Goal: Task Accomplishment & Management: Use online tool/utility

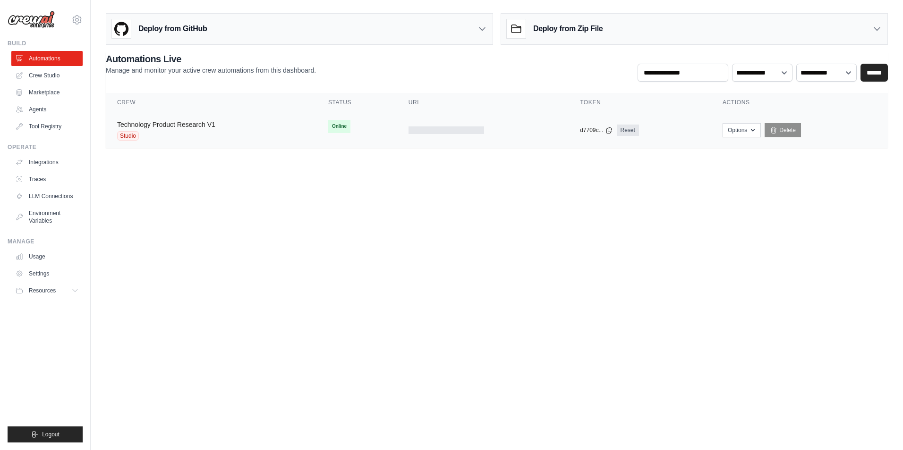
click at [187, 124] on link "Technology Product Research V1" at bounding box center [166, 125] width 98 height 8
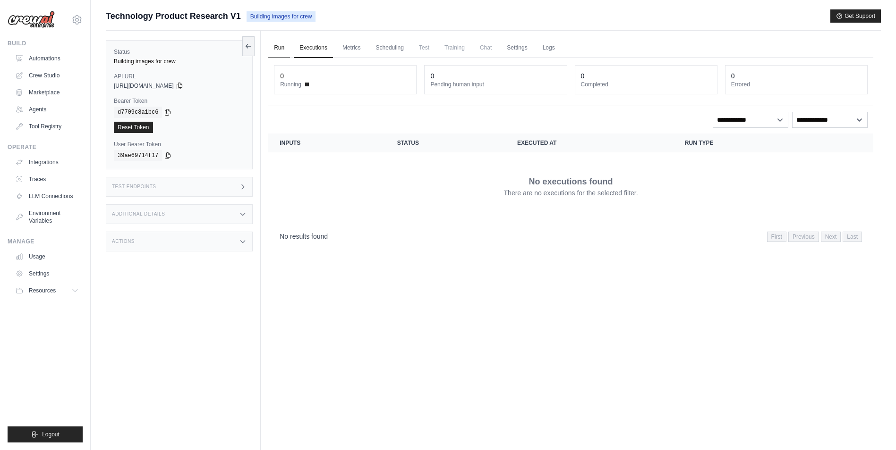
click at [276, 51] on link "Run" at bounding box center [279, 48] width 22 height 20
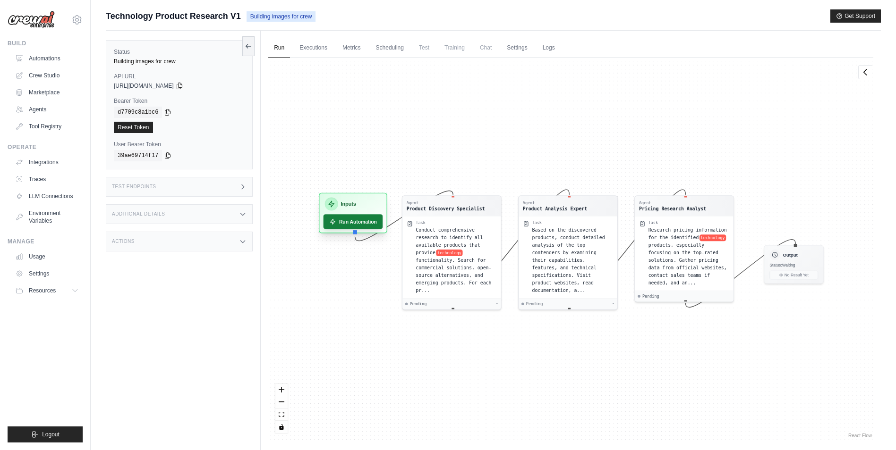
click at [346, 223] on button "Run Automation" at bounding box center [352, 221] width 59 height 15
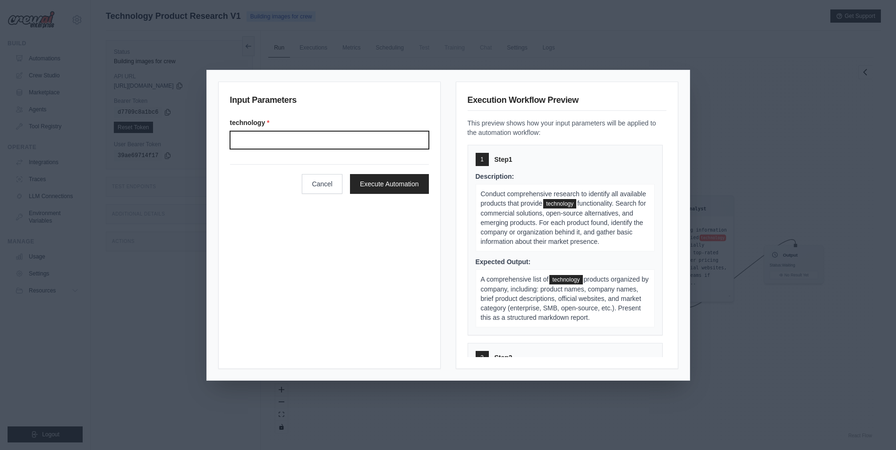
click at [296, 136] on input "technology *" at bounding box center [329, 140] width 199 height 18
type input "*"
type input "**********"
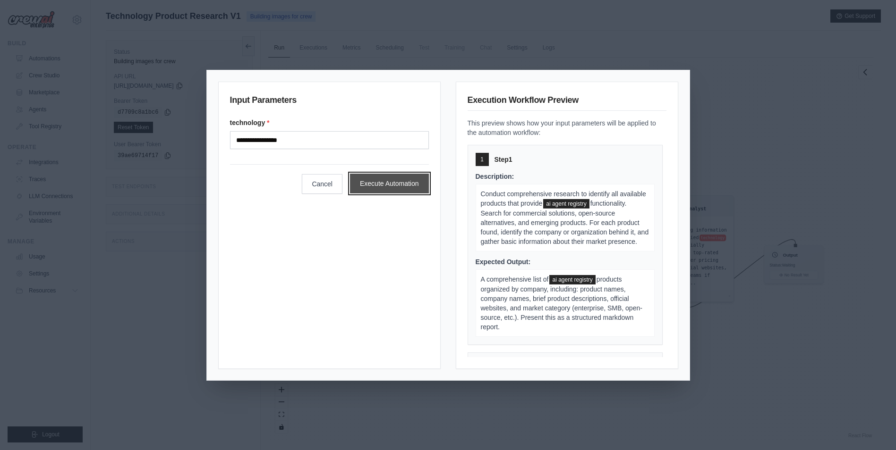
click at [390, 183] on button "Execute Automation" at bounding box center [389, 184] width 79 height 20
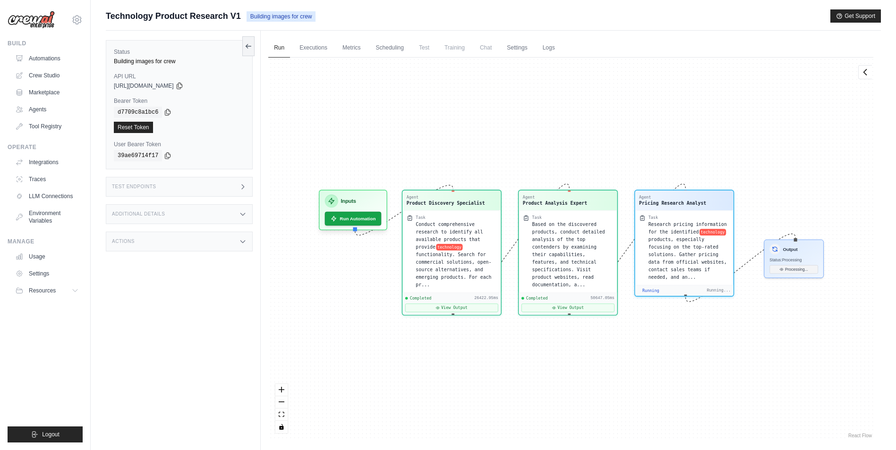
scroll to position [10783, 0]
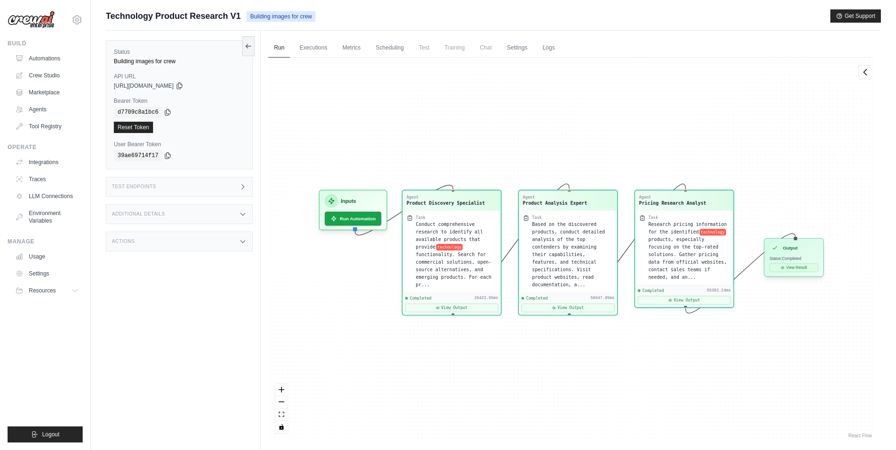
click at [800, 268] on button "View Result" at bounding box center [794, 267] width 49 height 8
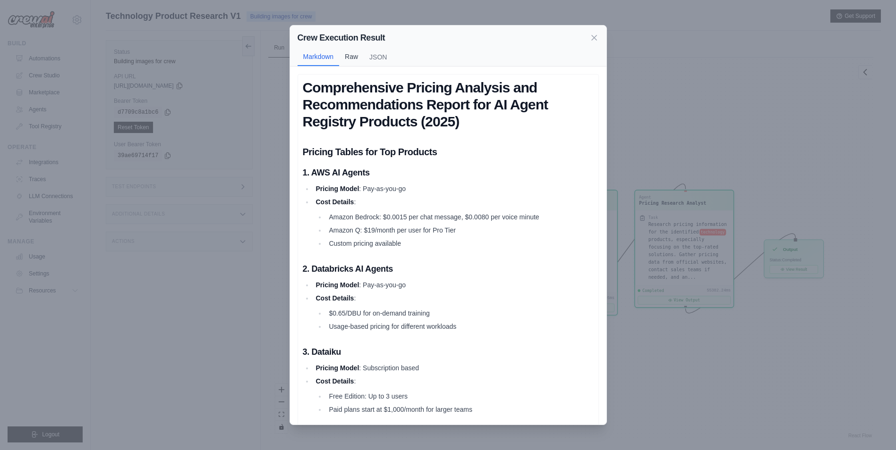
click at [350, 53] on button "Raw" at bounding box center [351, 57] width 25 height 18
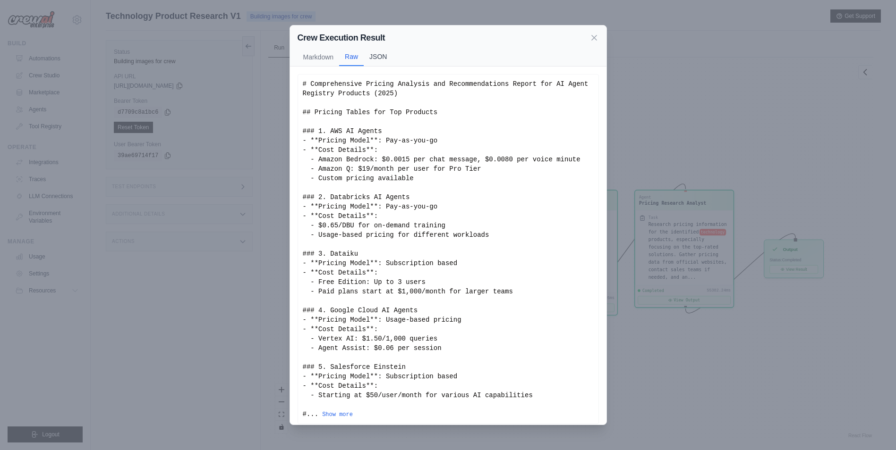
click at [379, 57] on button "JSON" at bounding box center [378, 57] width 29 height 18
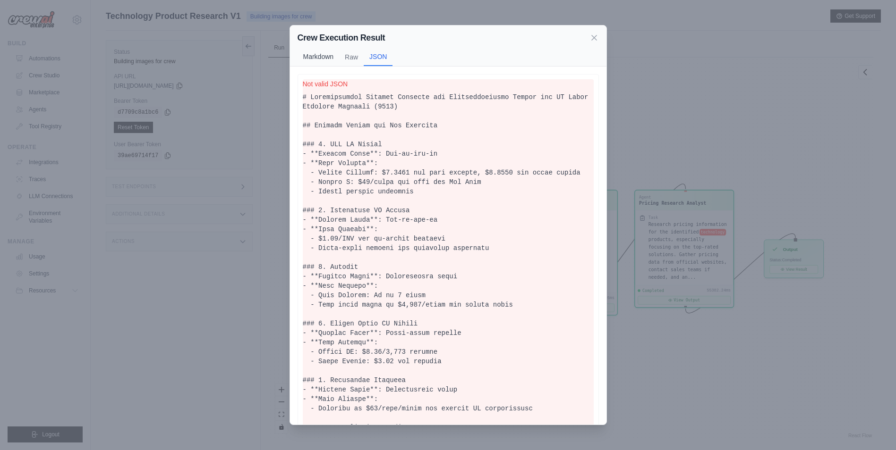
click at [328, 58] on button "Markdown" at bounding box center [318, 57] width 42 height 18
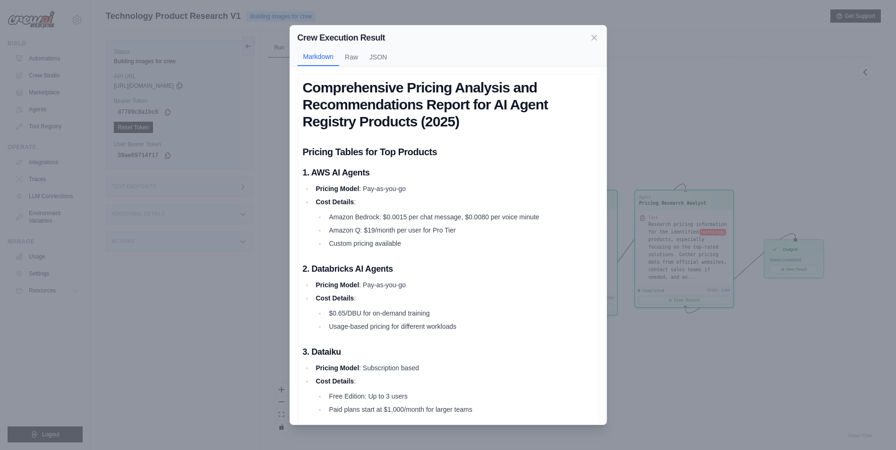
scroll to position [47, 0]
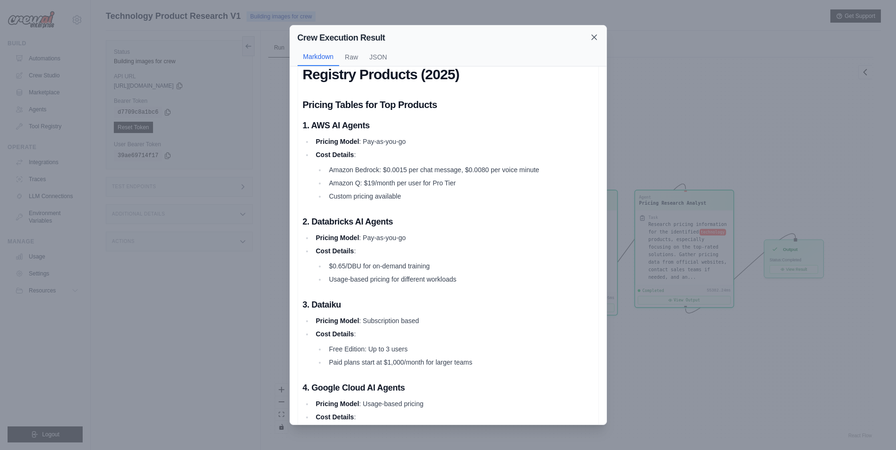
click at [595, 34] on icon at bounding box center [593, 37] width 9 height 9
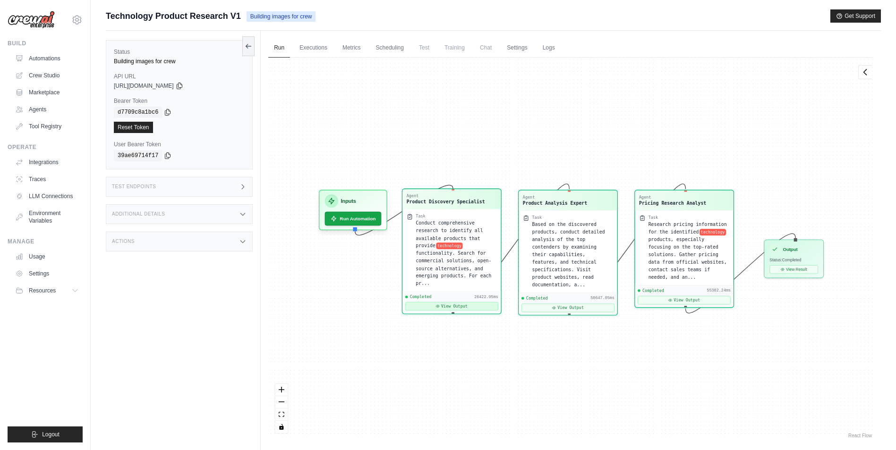
click at [451, 302] on button "View Output" at bounding box center [451, 306] width 93 height 8
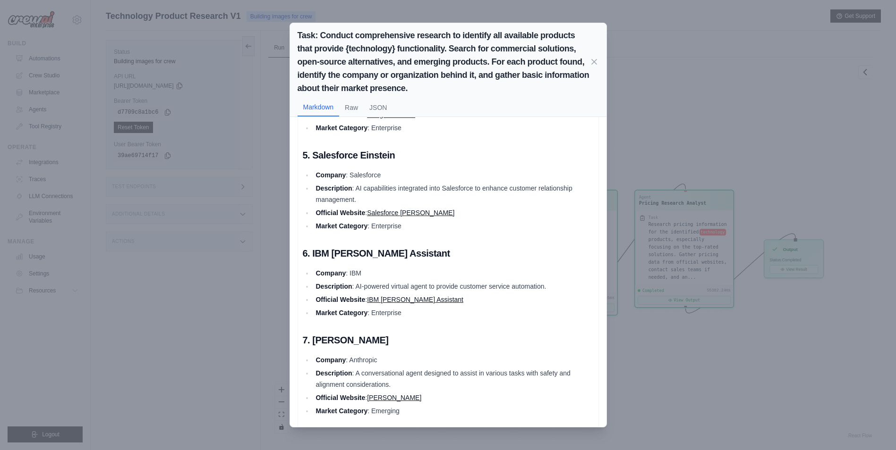
scroll to position [0, 0]
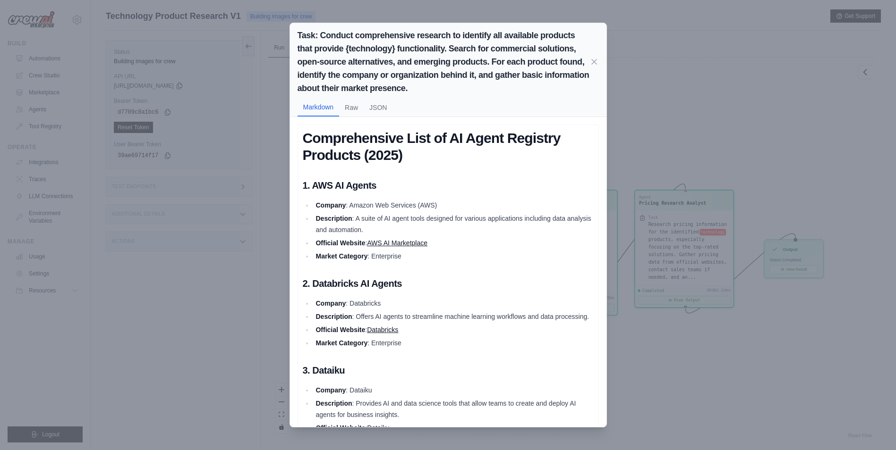
click at [679, 345] on div "Task: Conduct comprehensive research to identify all available products that pr…" at bounding box center [448, 225] width 896 height 450
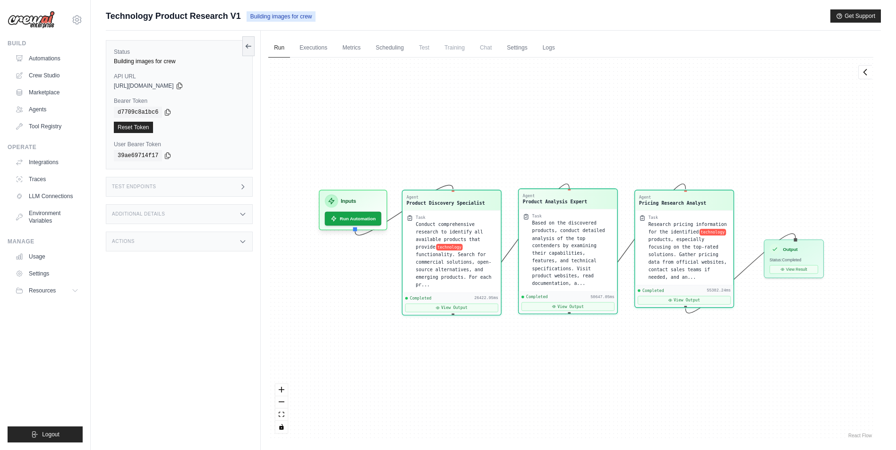
click at [559, 199] on div "Product Analysis Expert" at bounding box center [555, 202] width 64 height 7
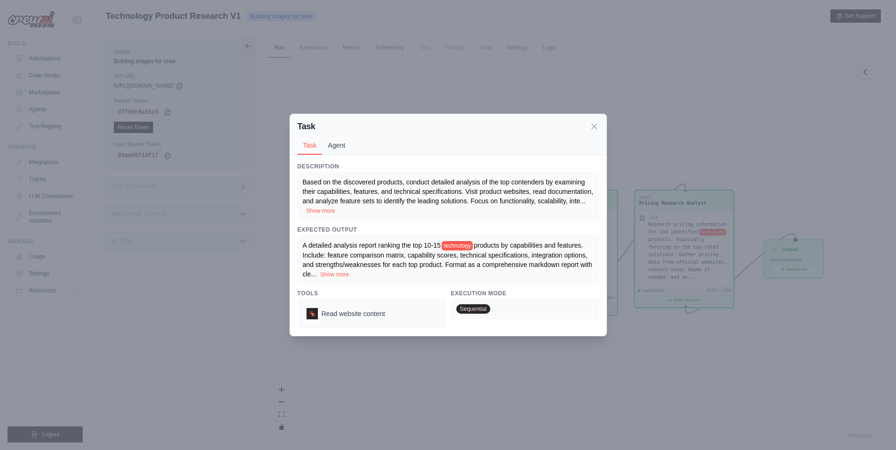
click at [341, 139] on button "Agent" at bounding box center [336, 145] width 29 height 18
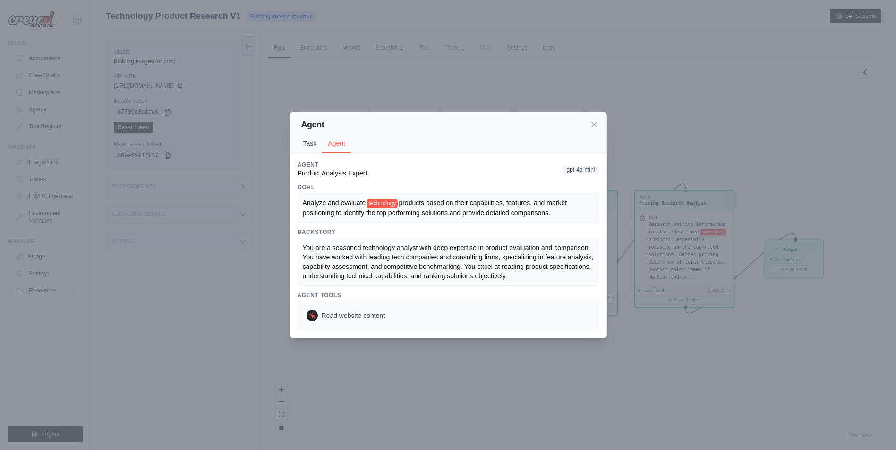
click at [311, 141] on button "Task" at bounding box center [309, 144] width 25 height 18
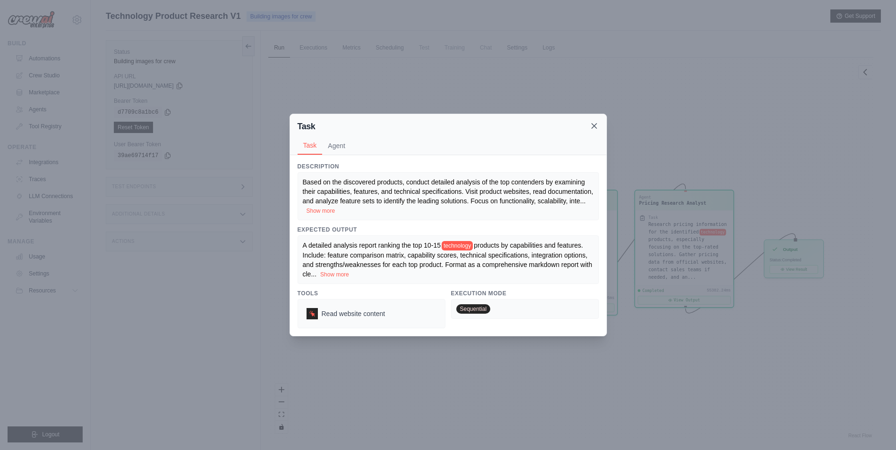
click at [592, 125] on icon at bounding box center [594, 126] width 5 height 5
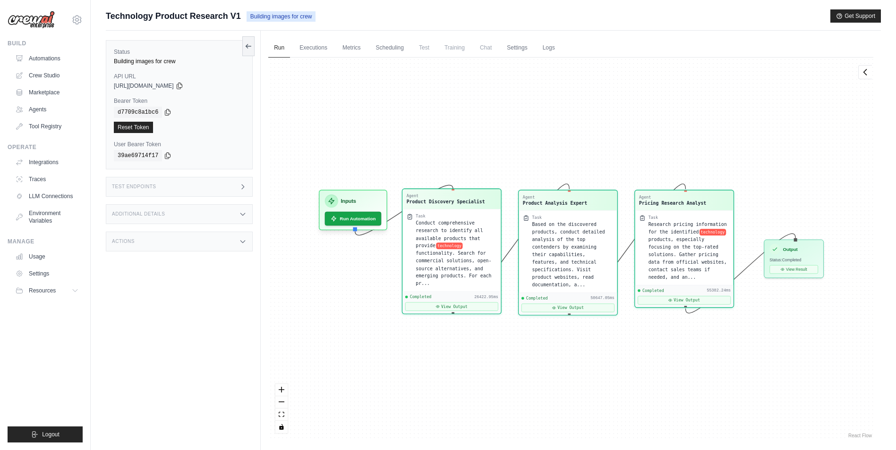
click at [461, 251] on span "functionality. Search for commercial solutions, open-source alternatives, and e…" at bounding box center [454, 268] width 76 height 35
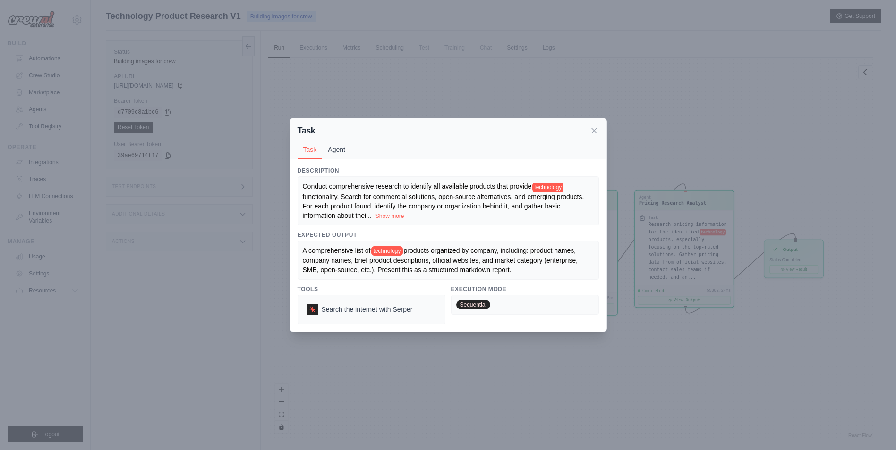
click at [332, 148] on button "Agent" at bounding box center [336, 150] width 29 height 18
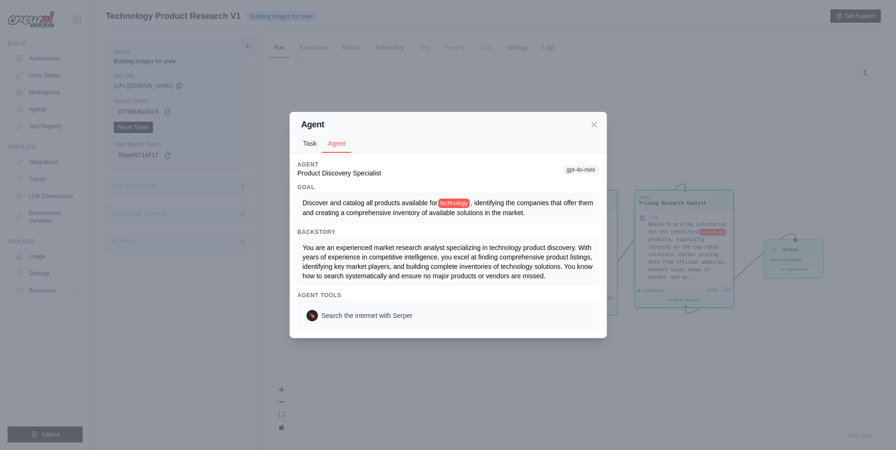
click at [313, 142] on button "Task" at bounding box center [309, 144] width 25 height 18
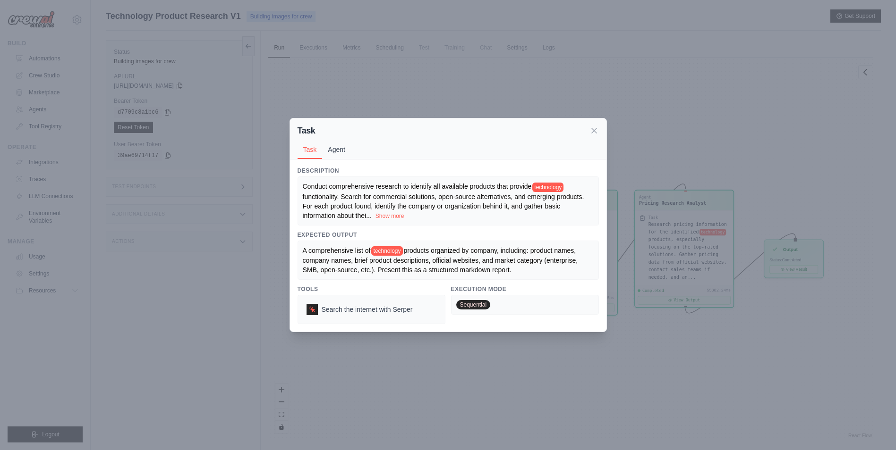
click at [341, 147] on button "Agent" at bounding box center [336, 150] width 29 height 18
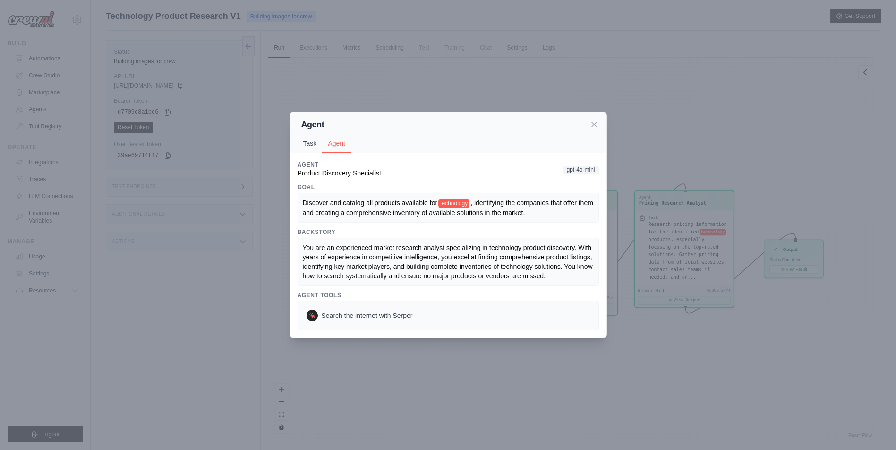
click at [302, 138] on button "Task" at bounding box center [309, 144] width 25 height 18
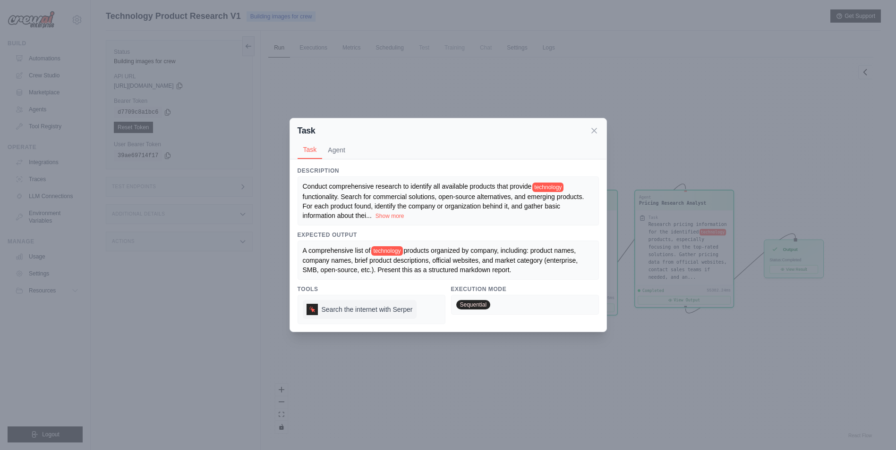
click at [358, 306] on span "Search the internet with Serper" at bounding box center [367, 309] width 91 height 9
click at [346, 312] on span "Search the internet with Serper" at bounding box center [367, 309] width 91 height 9
click at [336, 148] on button "Agent" at bounding box center [336, 150] width 29 height 18
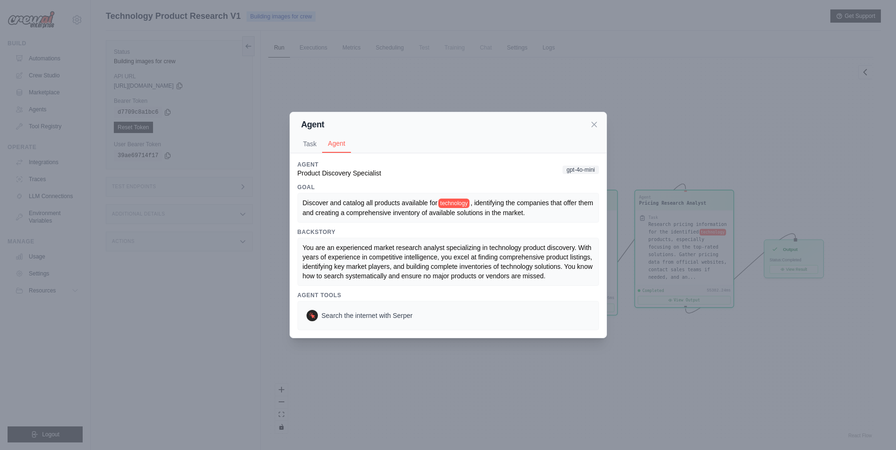
click at [344, 261] on span "You are an experienced market research analyst specializing in technology produ…" at bounding box center [449, 262] width 292 height 36
click at [356, 203] on span "Discover and catalog all products available for" at bounding box center [370, 203] width 135 height 8
click at [448, 204] on span "technology" at bounding box center [453, 203] width 31 height 9
click at [353, 312] on span "Search the internet with Serper" at bounding box center [367, 315] width 91 height 9
click at [595, 122] on icon at bounding box center [593, 123] width 9 height 9
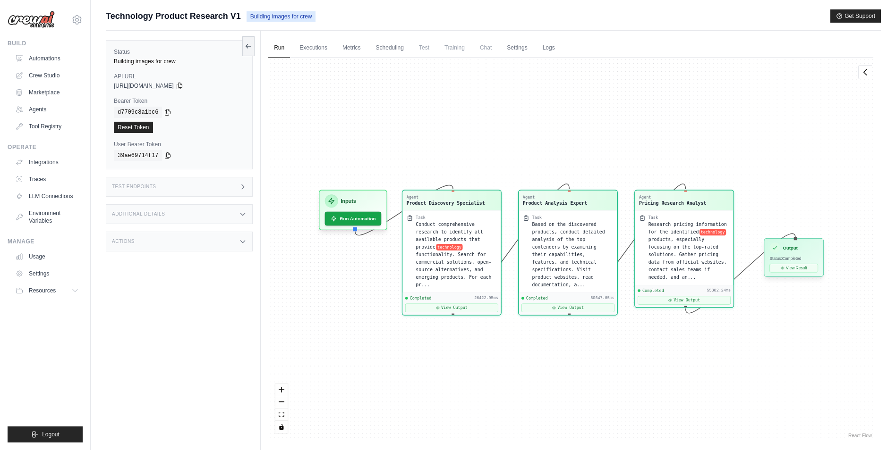
click at [784, 253] on div "Output" at bounding box center [794, 248] width 49 height 11
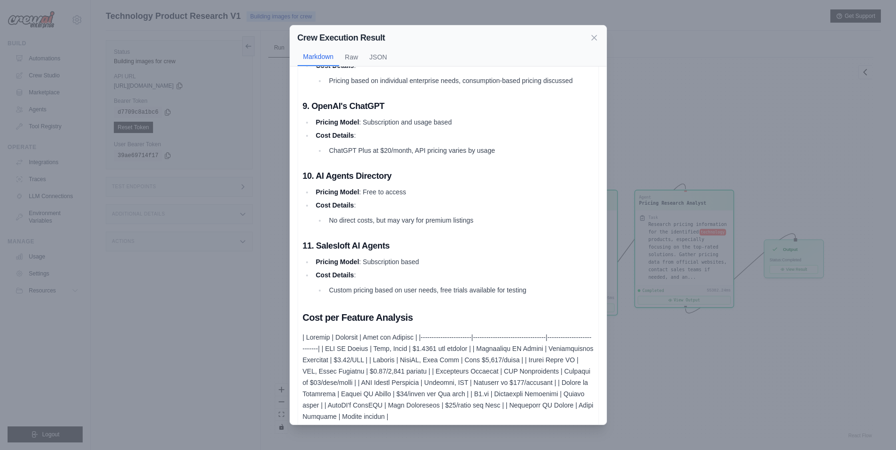
scroll to position [850, 0]
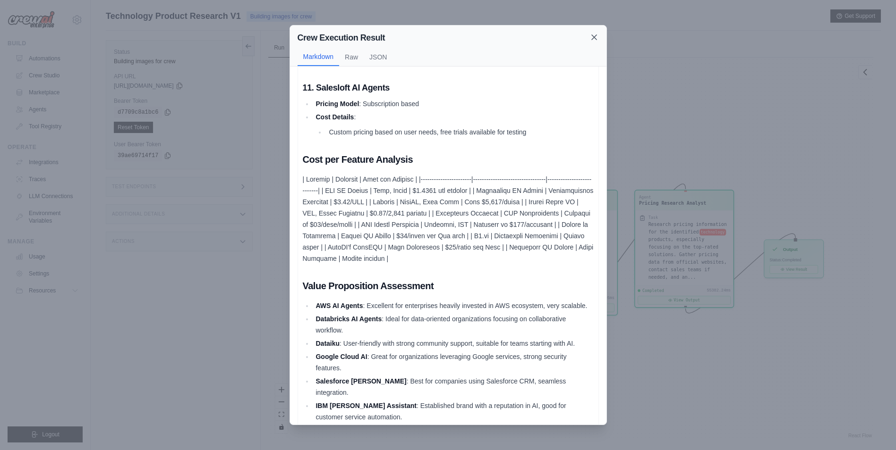
click at [596, 38] on icon at bounding box center [593, 37] width 9 height 9
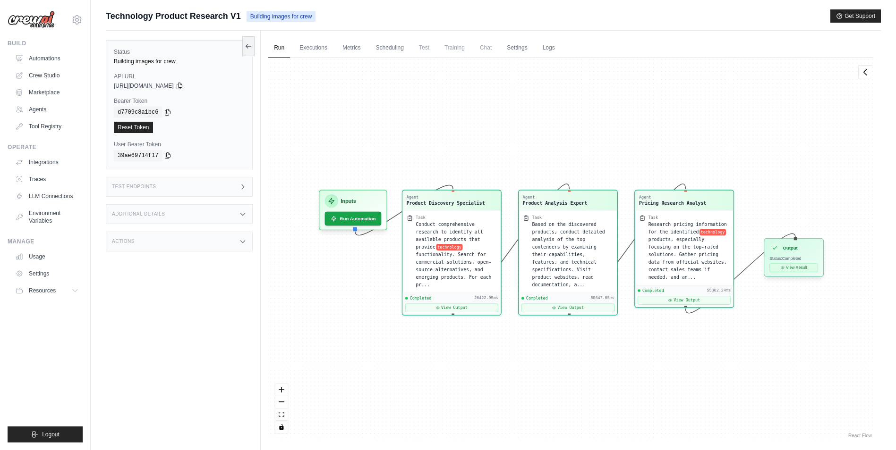
click at [785, 267] on button "View Result" at bounding box center [794, 267] width 49 height 8
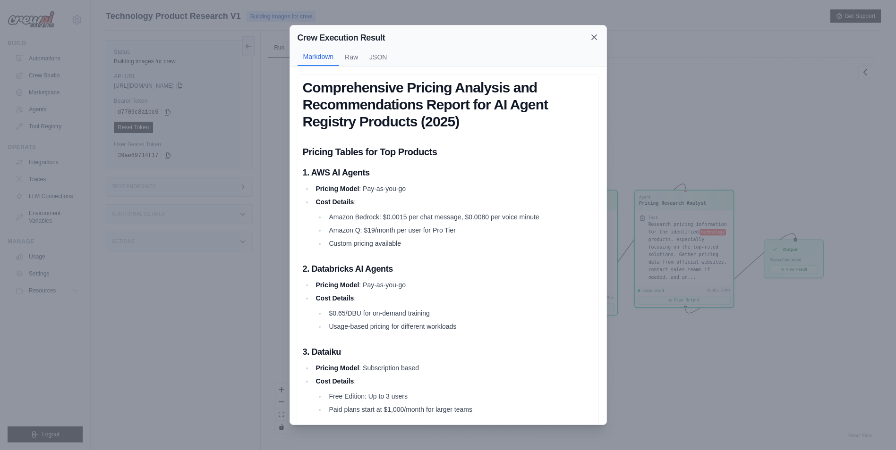
click at [596, 37] on icon at bounding box center [593, 37] width 9 height 9
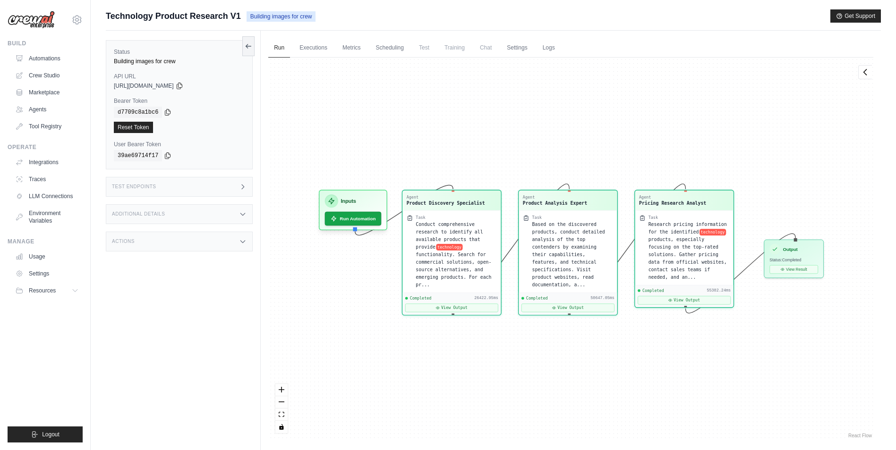
click at [157, 186] on div "Test Endpoints" at bounding box center [179, 187] width 147 height 20
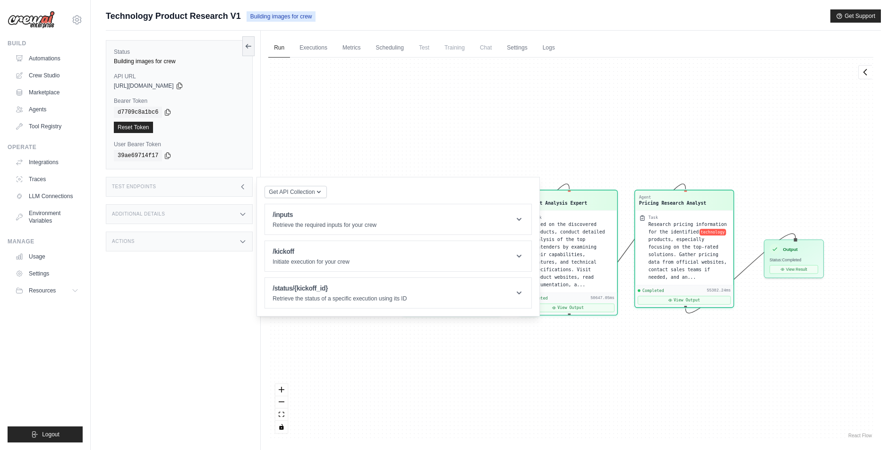
click at [171, 228] on div "Status Building images for crew API URL copied [URL][DOMAIN_NAME] Bearer Token …" at bounding box center [183, 256] width 155 height 450
click at [171, 217] on div "Additional Details" at bounding box center [179, 214] width 147 height 20
click at [170, 215] on div "Additional Details" at bounding box center [179, 214] width 147 height 20
click at [165, 244] on div "Actions" at bounding box center [179, 242] width 147 height 20
click at [165, 240] on div "Actions" at bounding box center [179, 242] width 147 height 20
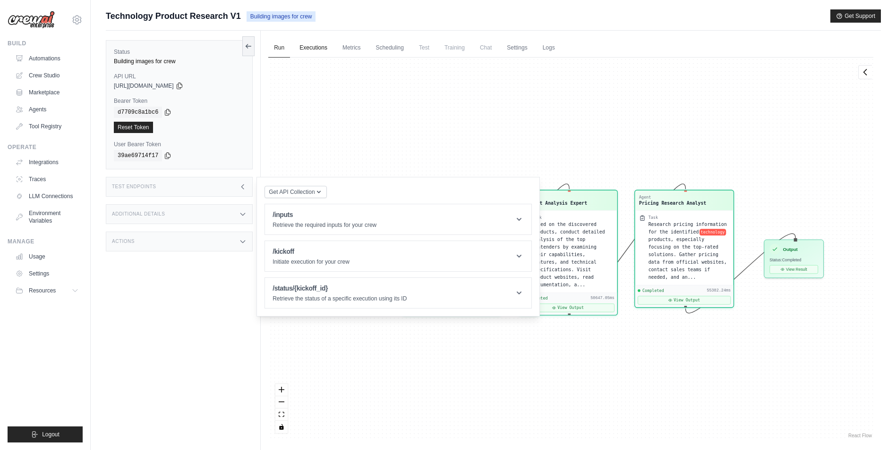
click at [316, 51] on link "Executions" at bounding box center [313, 48] width 39 height 20
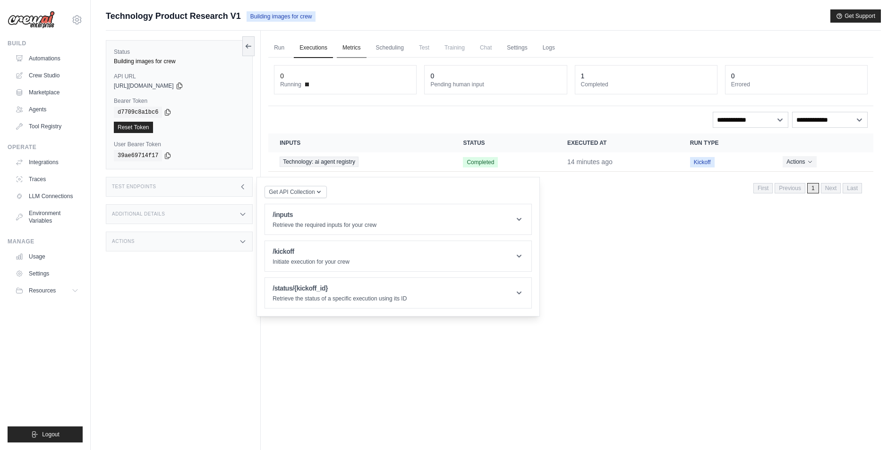
click at [350, 43] on link "Metrics" at bounding box center [352, 48] width 30 height 20
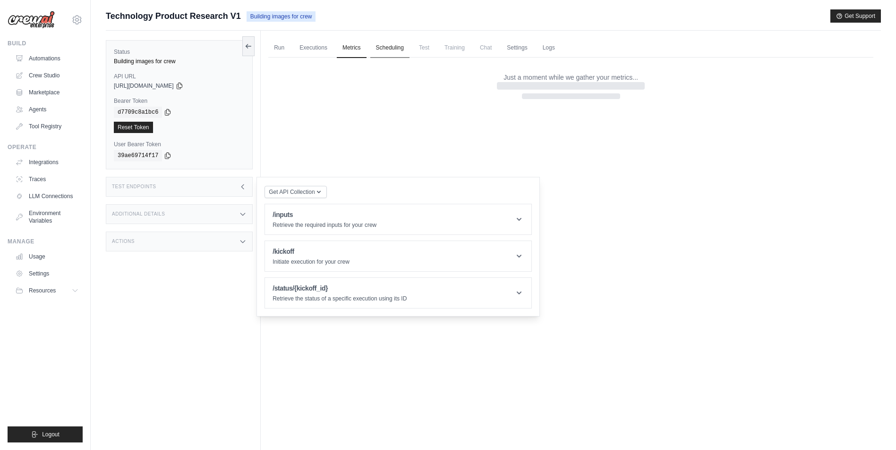
click at [390, 46] on link "Scheduling" at bounding box center [389, 48] width 39 height 20
click at [311, 42] on link "Executions" at bounding box center [313, 48] width 39 height 20
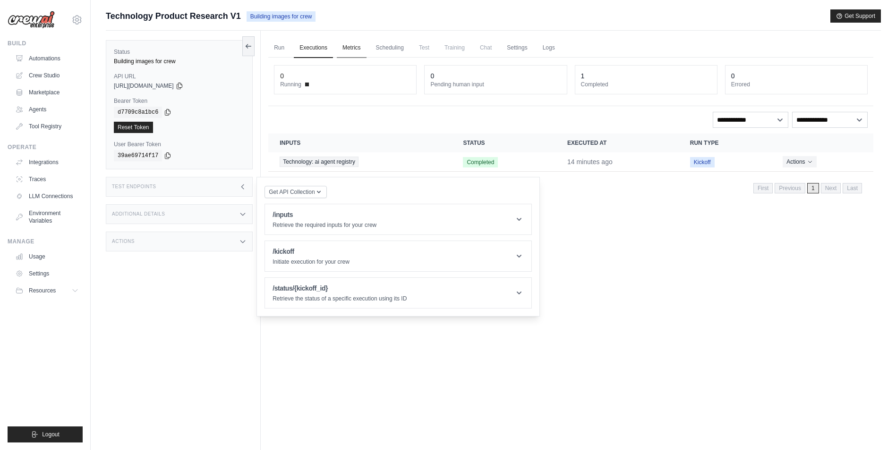
click at [347, 47] on link "Metrics" at bounding box center [352, 48] width 30 height 20
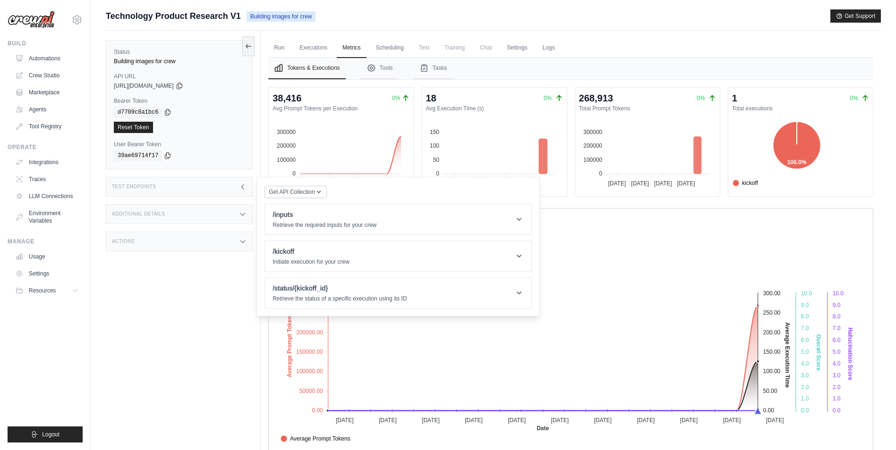
click at [420, 49] on span "Test" at bounding box center [424, 47] width 22 height 19
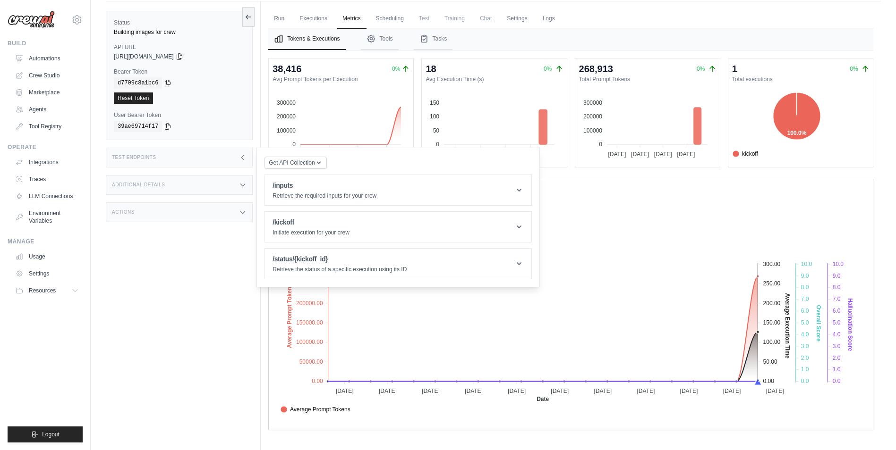
scroll to position [40, 0]
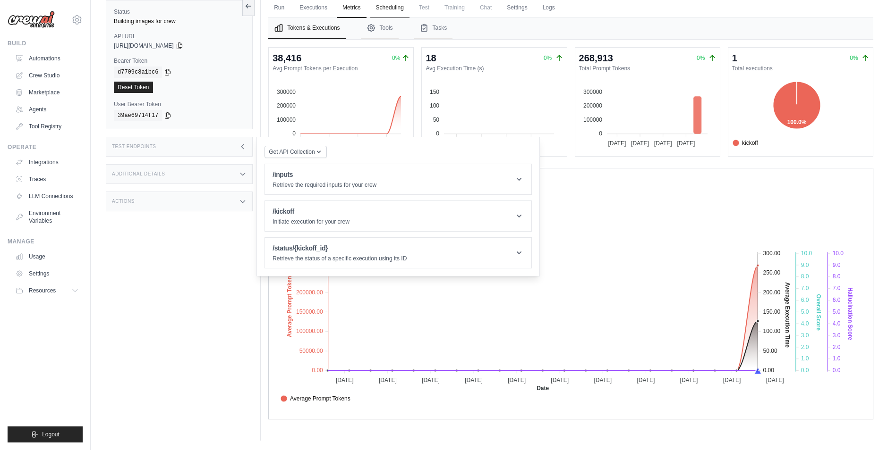
click at [390, 5] on link "Scheduling" at bounding box center [389, 8] width 39 height 20
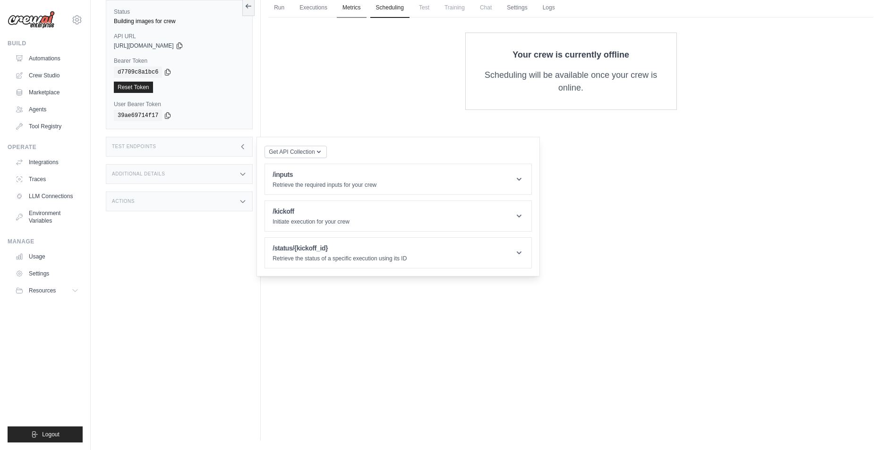
click at [349, 6] on link "Metrics" at bounding box center [352, 8] width 30 height 20
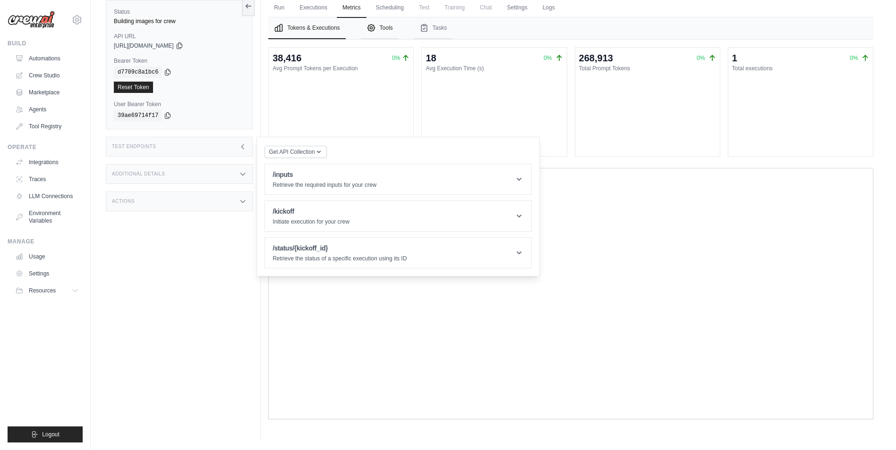
click at [370, 32] on icon "Tabs" at bounding box center [370, 27] width 9 height 9
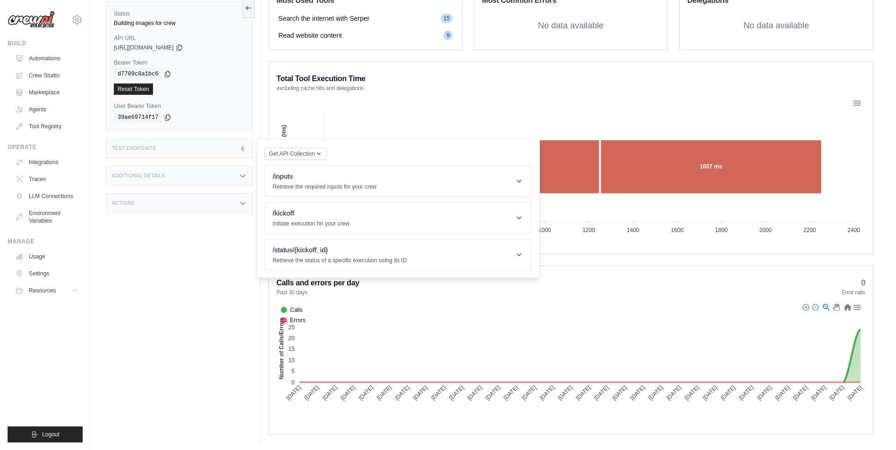
scroll to position [607, 0]
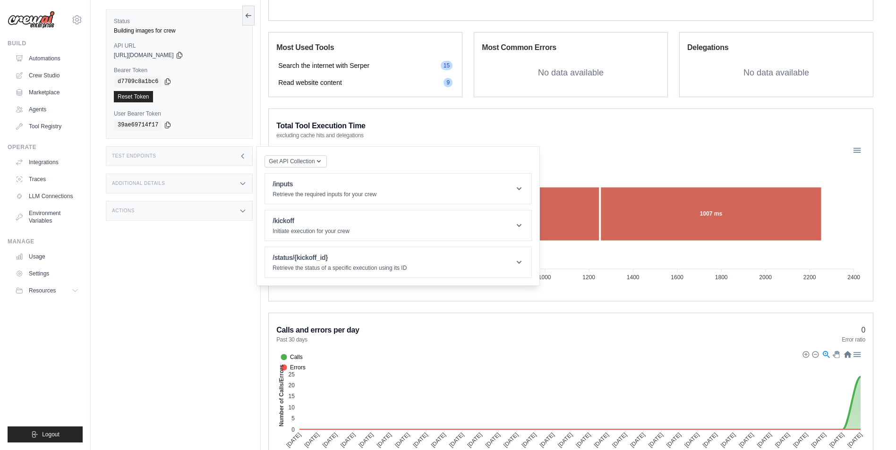
click at [221, 272] on div "Status Building images for crew API URL copied [URL][DOMAIN_NAME] Bearer Token …" at bounding box center [183, 225] width 155 height 450
click at [204, 159] on div "Test Endpoints" at bounding box center [179, 156] width 147 height 20
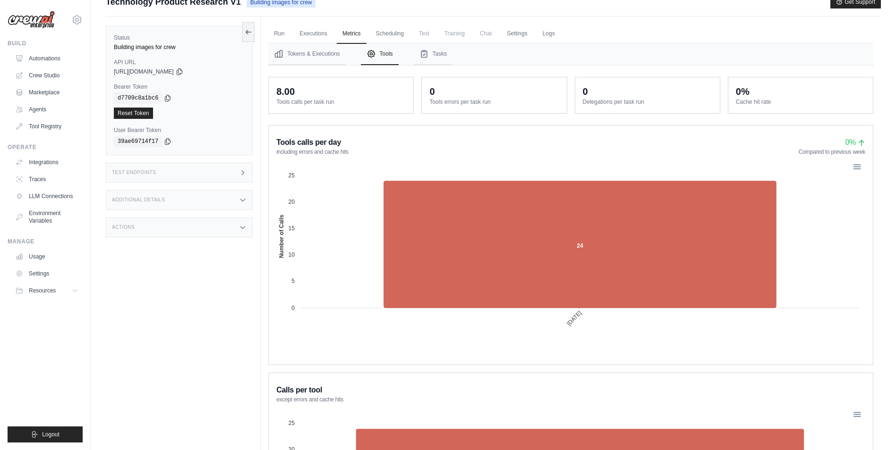
scroll to position [0, 0]
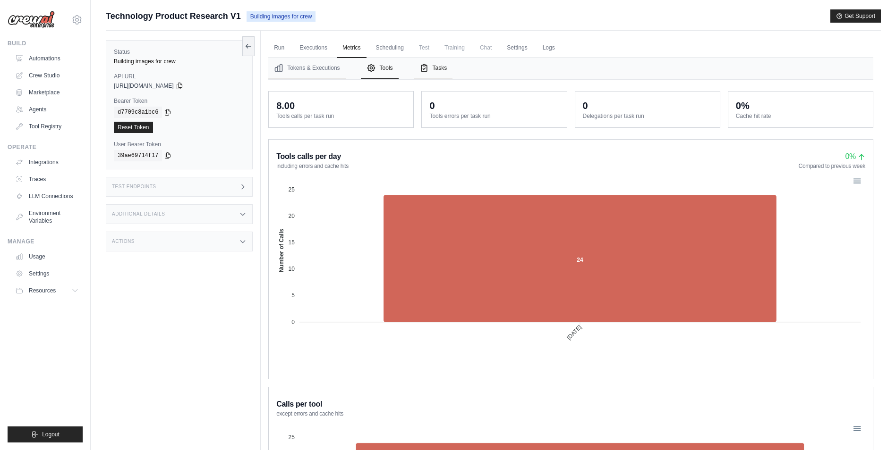
click at [431, 71] on button "Tasks" at bounding box center [433, 69] width 39 height 22
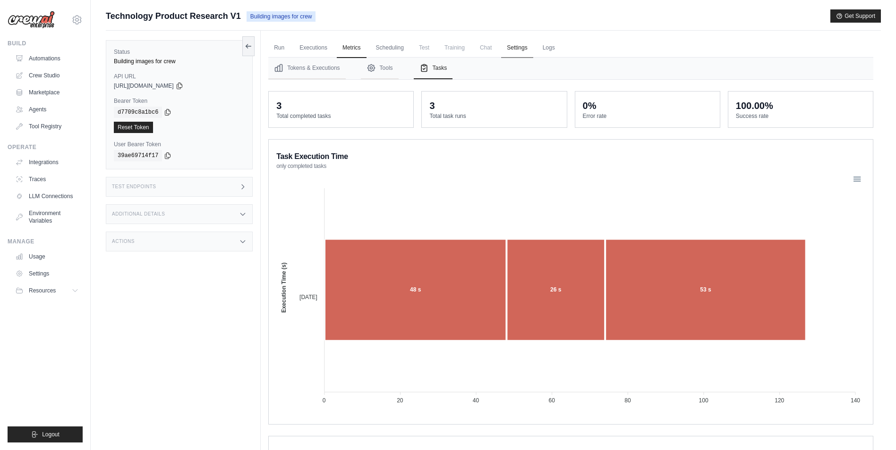
click at [518, 54] on link "Settings" at bounding box center [517, 48] width 32 height 20
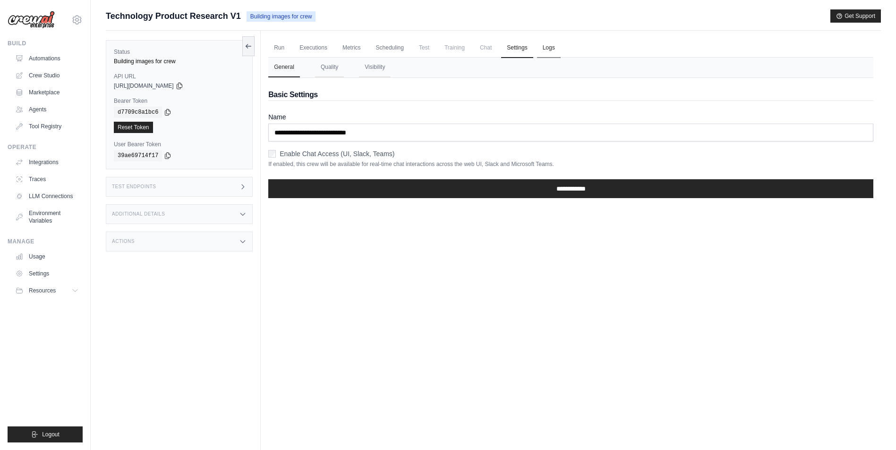
click at [537, 50] on link "Logs" at bounding box center [549, 48] width 24 height 20
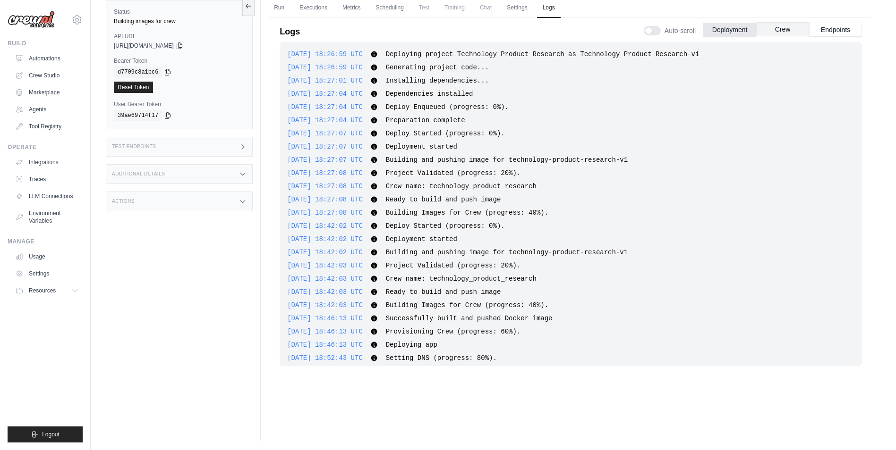
click at [787, 35] on button "Crew" at bounding box center [782, 29] width 53 height 14
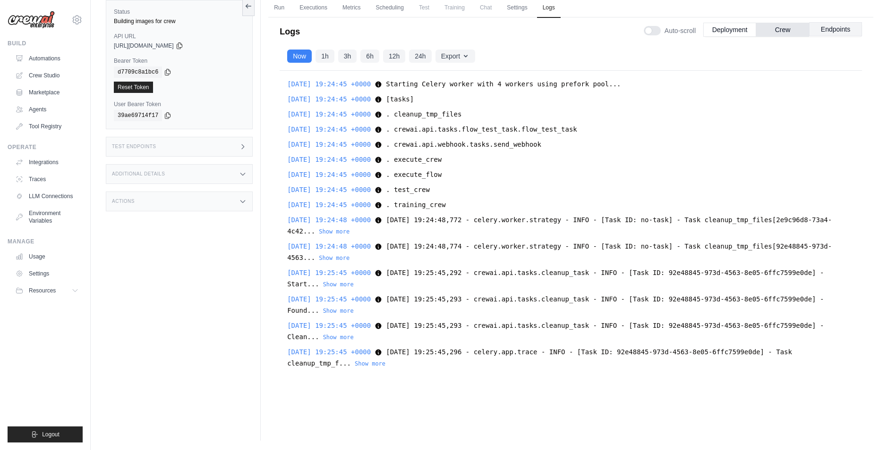
click at [837, 27] on button "Endpoints" at bounding box center [835, 29] width 53 height 14
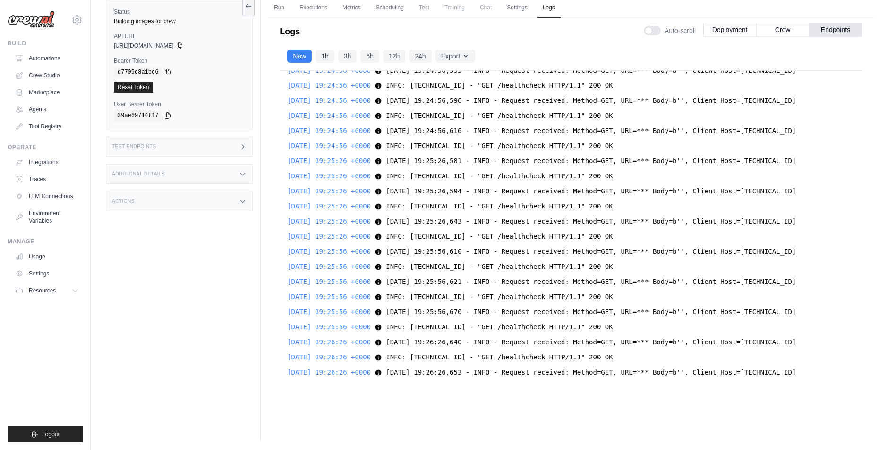
scroll to position [145, 0]
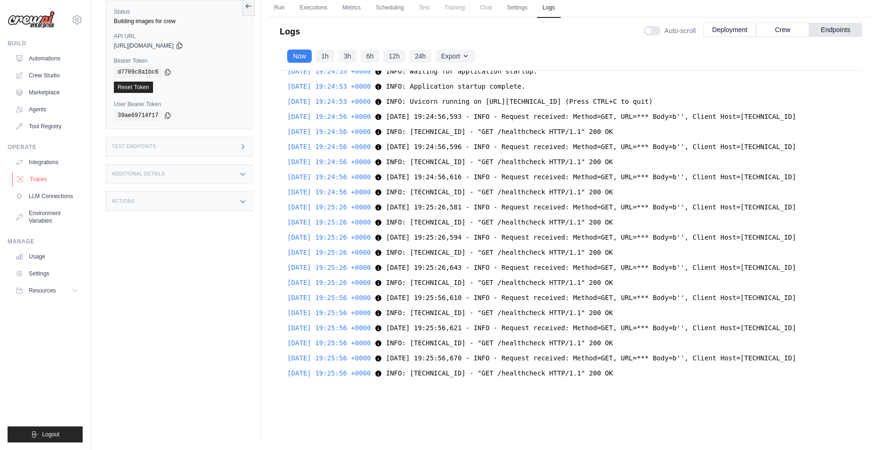
click at [46, 181] on link "Traces" at bounding box center [47, 179] width 71 height 15
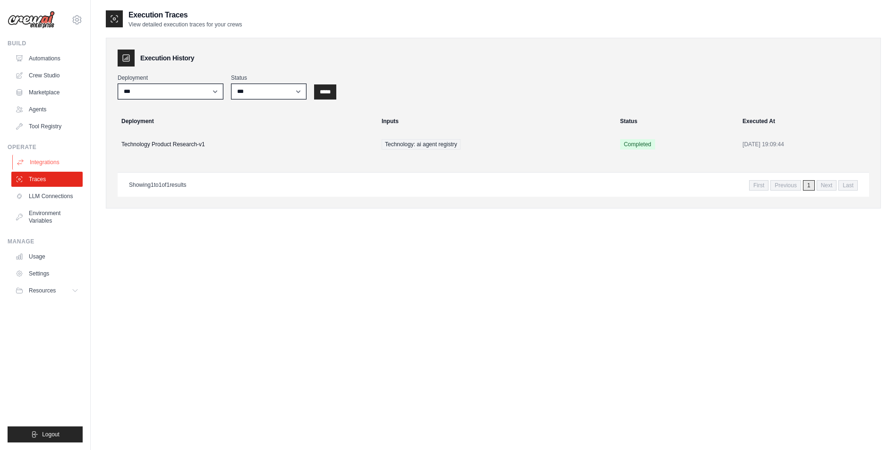
click at [54, 164] on link "Integrations" at bounding box center [47, 162] width 71 height 15
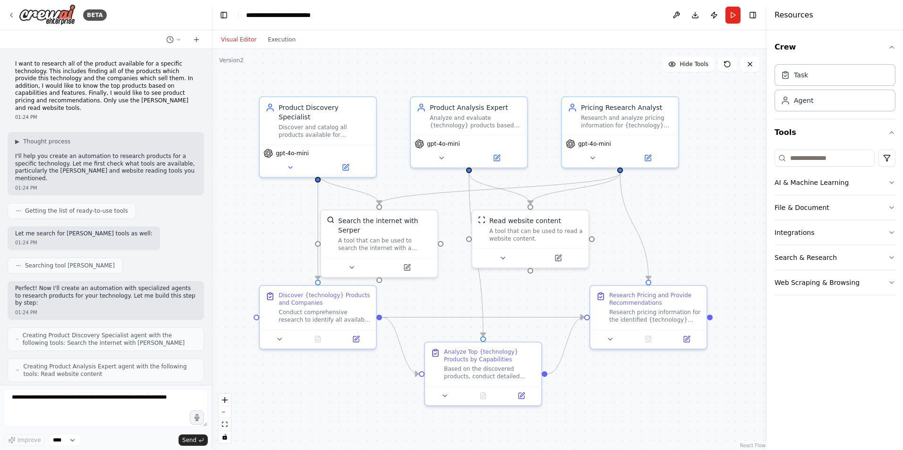
scroll to position [470, 0]
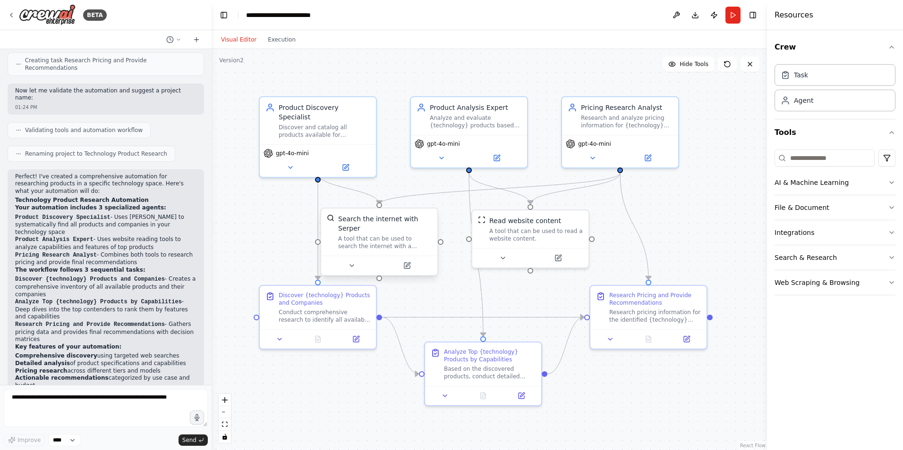
click at [394, 235] on div "A tool that can be used to search the internet with a search_query. Supports di…" at bounding box center [384, 242] width 93 height 15
click at [374, 235] on div "A tool that can be used to search the internet with a search_query. Supports di…" at bounding box center [384, 242] width 93 height 15
click at [374, 224] on div "Search the internet with Serper A tool that can be used to search the internet …" at bounding box center [384, 232] width 93 height 36
click at [364, 143] on div "gpt-4o-mini" at bounding box center [318, 159] width 116 height 33
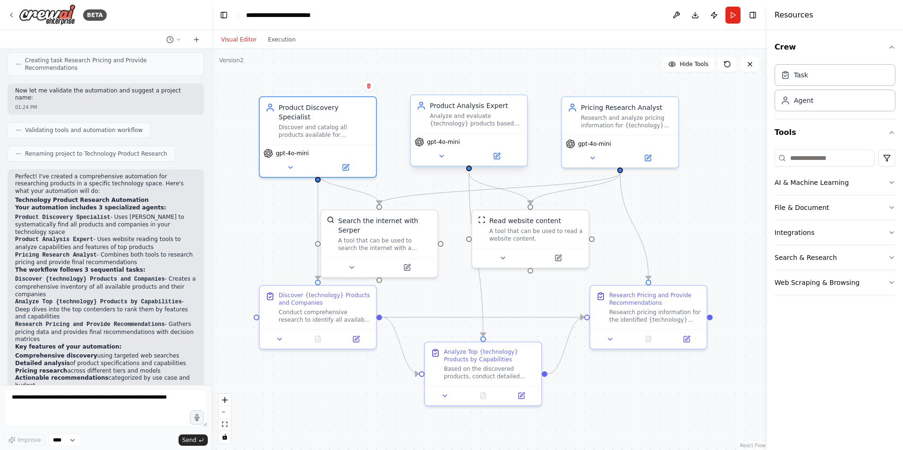
click at [467, 139] on div "gpt-4o-mini" at bounding box center [469, 141] width 109 height 9
click at [822, 80] on div "Task" at bounding box center [834, 75] width 121 height 22
click at [817, 105] on div "Agent" at bounding box center [834, 100] width 121 height 22
click at [814, 81] on div "Task" at bounding box center [834, 75] width 121 height 22
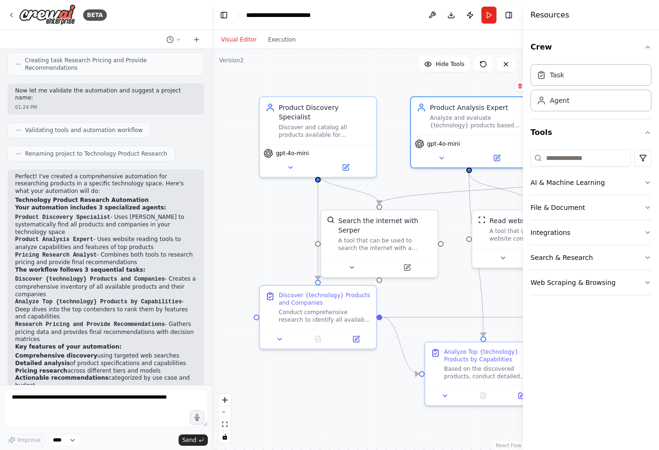
click at [411, 183] on div ".deletable-edge-delete-btn { width: 20px; height: 20px; border: 0px solid #ffff…" at bounding box center [367, 249] width 311 height 401
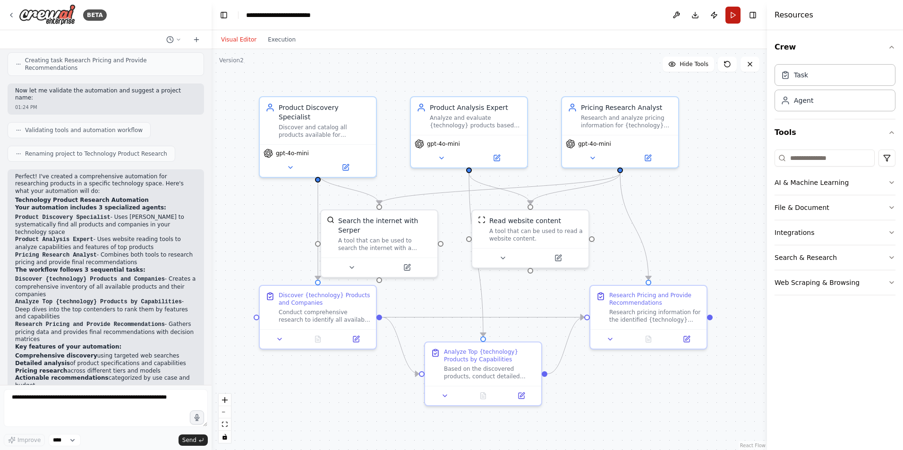
click at [727, 15] on button "Run" at bounding box center [732, 15] width 15 height 17
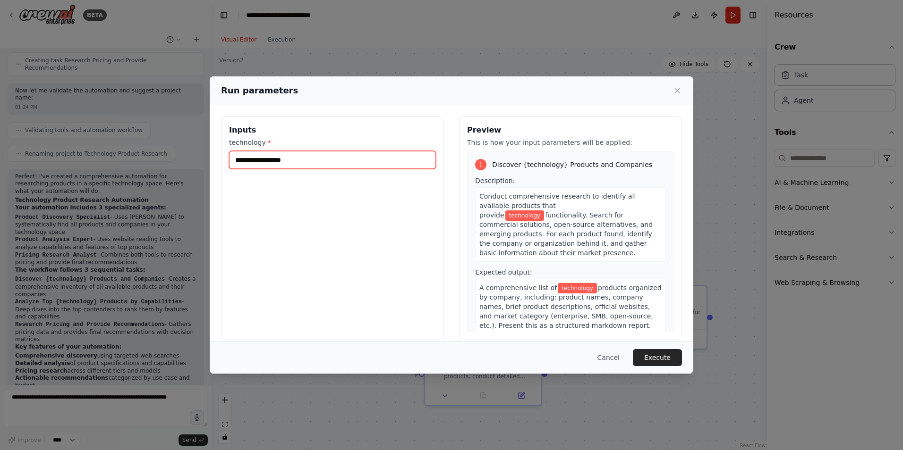
click at [310, 154] on input "technology *" at bounding box center [332, 160] width 207 height 18
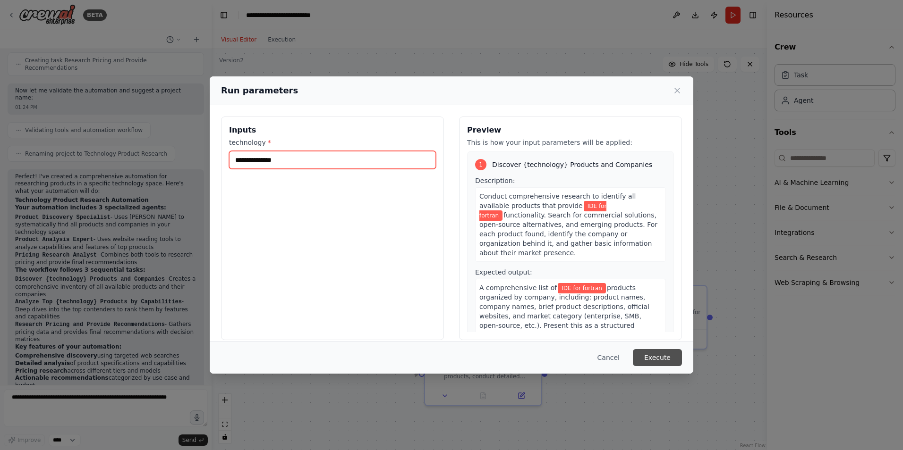
type input "**********"
click at [664, 356] on button "Execute" at bounding box center [657, 357] width 49 height 17
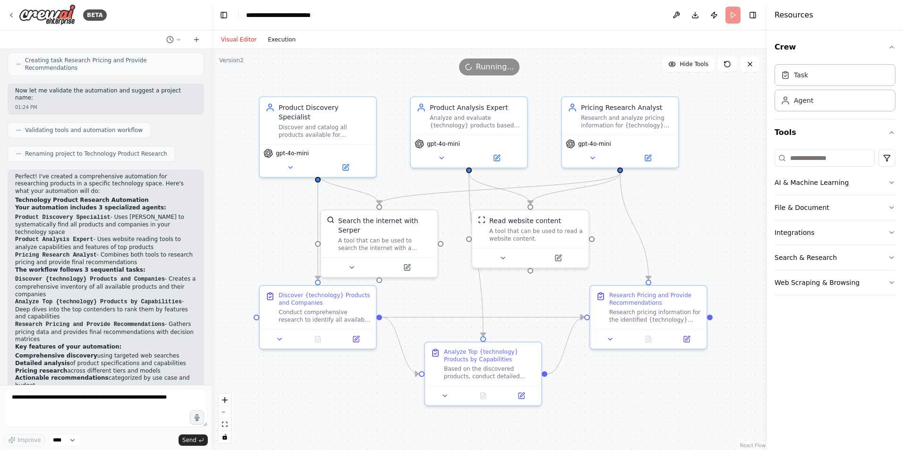
click at [270, 37] on button "Execution" at bounding box center [281, 39] width 39 height 11
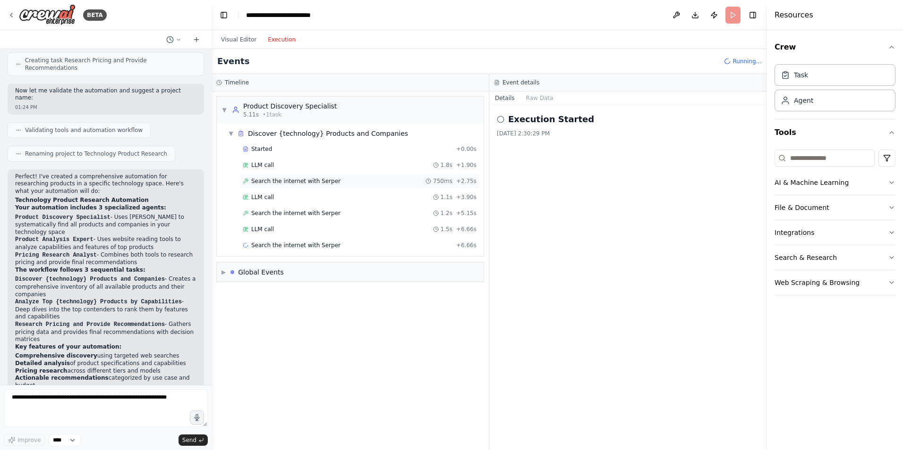
click at [286, 182] on span "Search the internet with Serper" at bounding box center [295, 182] width 89 height 8
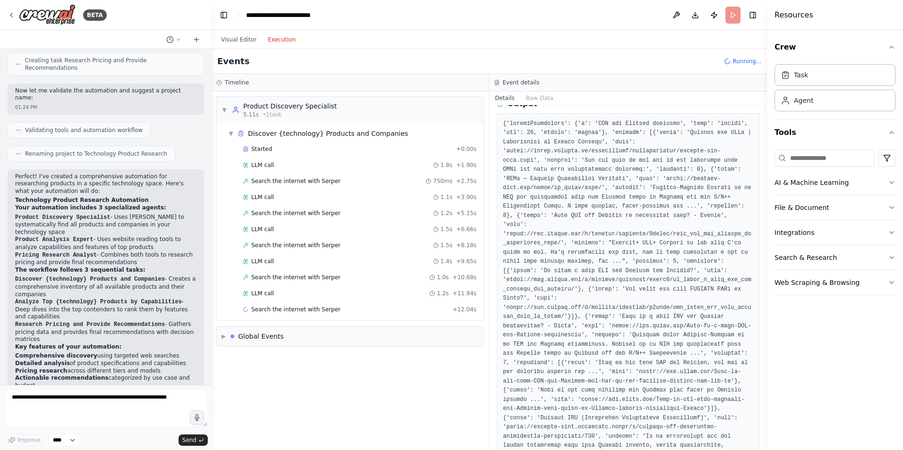
scroll to position [0, 0]
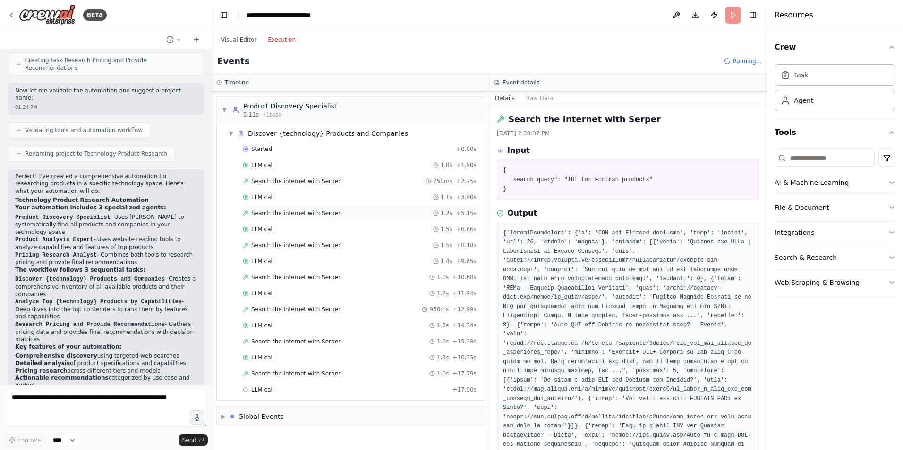
click at [285, 210] on span "Search the internet with Serper" at bounding box center [295, 214] width 89 height 8
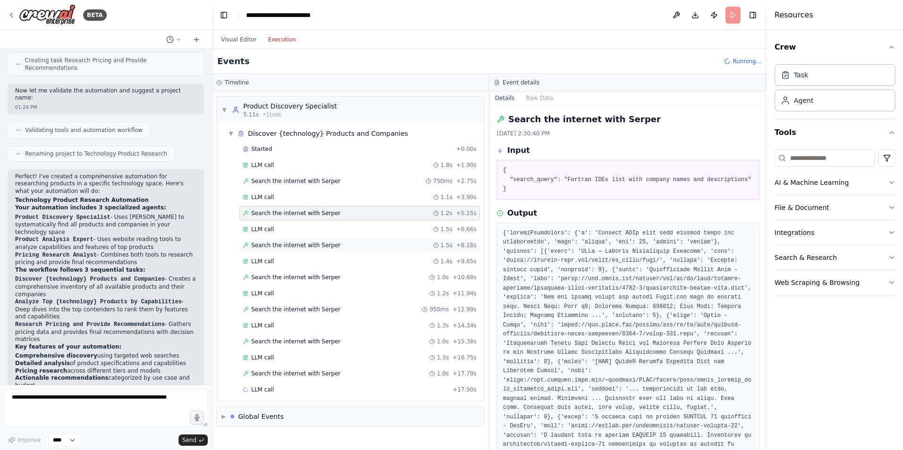
click at [293, 240] on div "Search the internet with Serper 1.5s + 8.18s" at bounding box center [359, 245] width 240 height 14
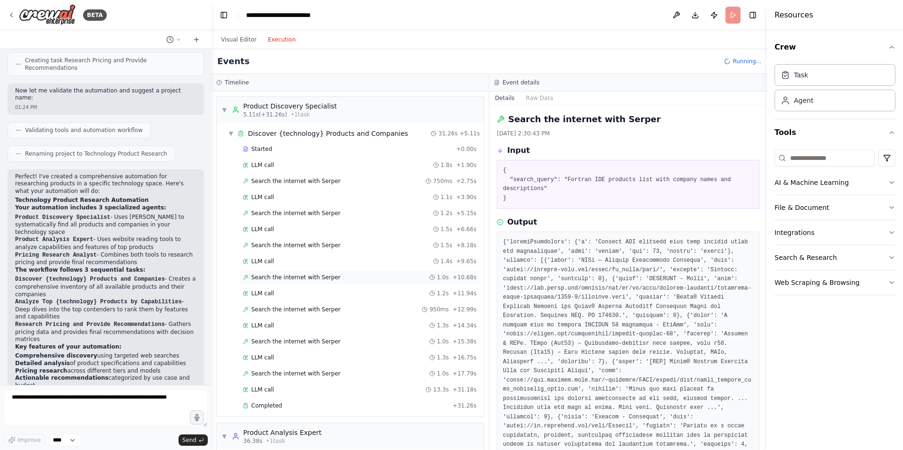
click at [299, 277] on span "Search the internet with Serper" at bounding box center [295, 278] width 89 height 8
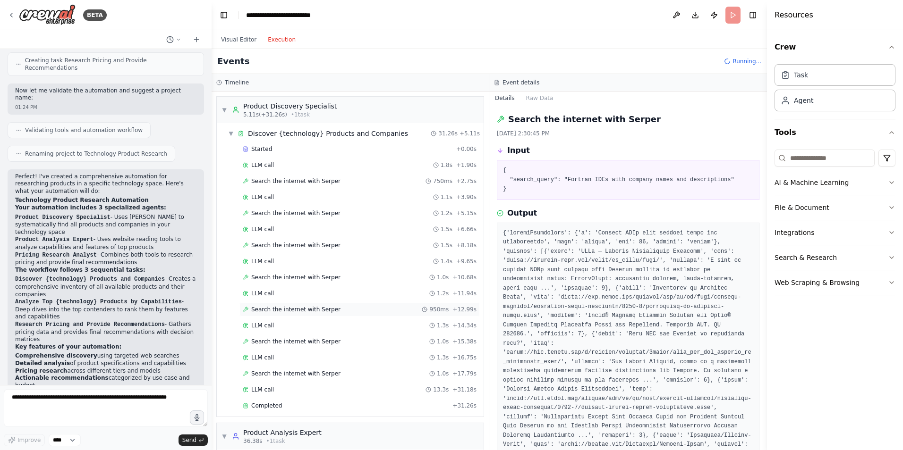
click at [302, 303] on div "Search the internet with Serper 950ms + 12.99s" at bounding box center [359, 310] width 240 height 14
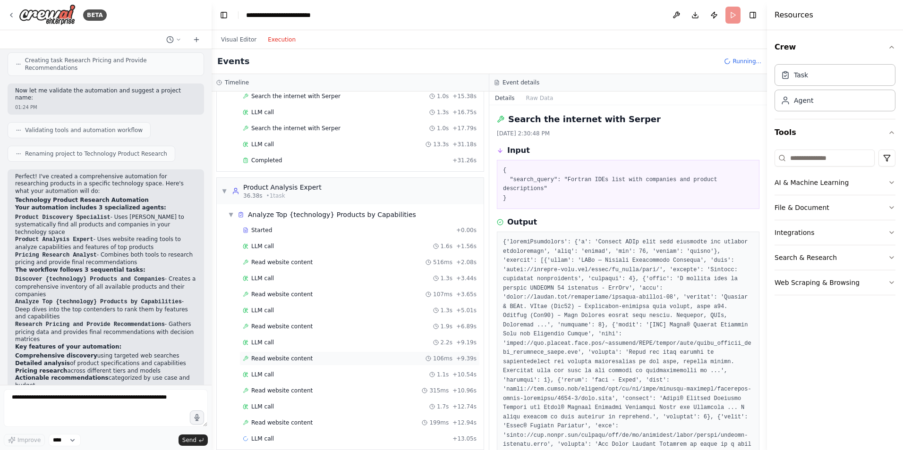
scroll to position [234, 0]
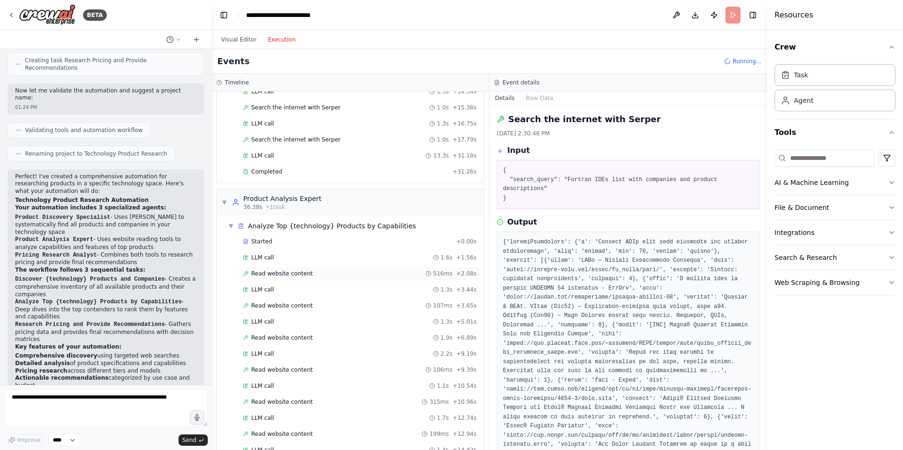
click at [313, 276] on div "Read website content 516ms + 2.08s" at bounding box center [360, 274] width 234 height 8
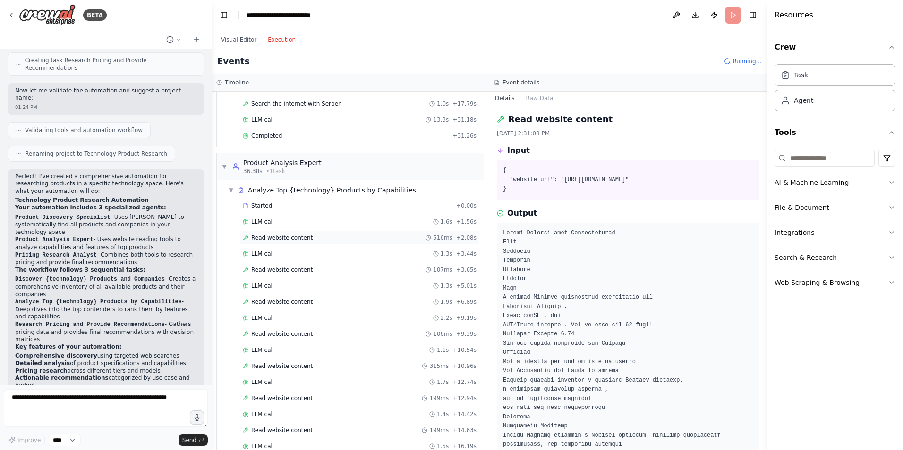
scroll to position [281, 0]
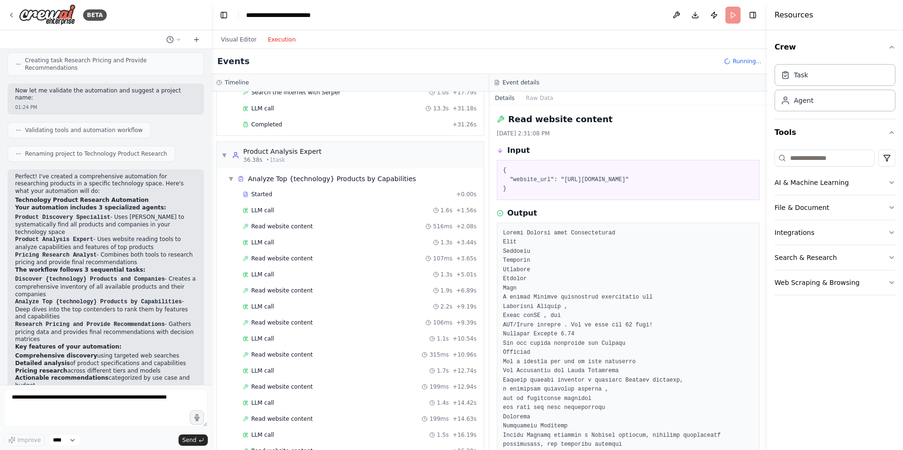
click at [315, 266] on div "Started + 0.00s LLM call 1.6s + 1.56s Read website content 516ms + 2.08s LLM ca…" at bounding box center [353, 347] width 259 height 321
click at [317, 257] on div "Read website content 107ms + 3.65s" at bounding box center [360, 259] width 234 height 8
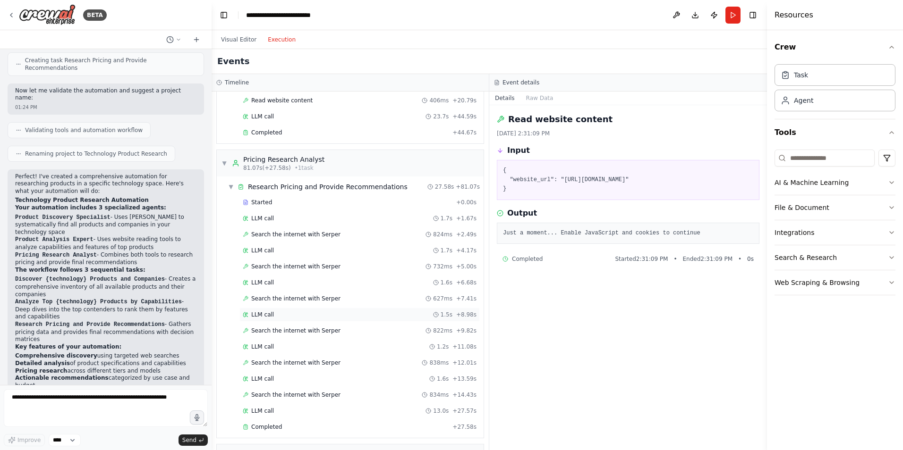
scroll to position [721, 0]
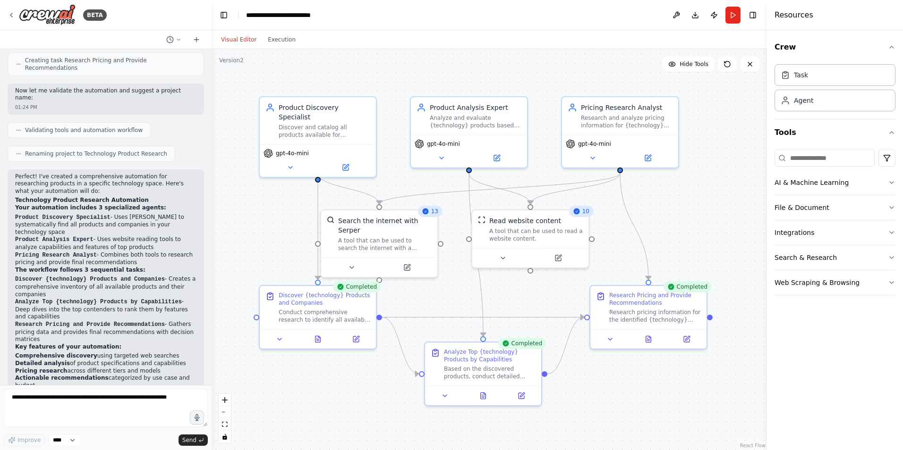
click at [239, 38] on button "Visual Editor" at bounding box center [238, 39] width 47 height 11
click at [285, 340] on button at bounding box center [279, 337] width 33 height 11
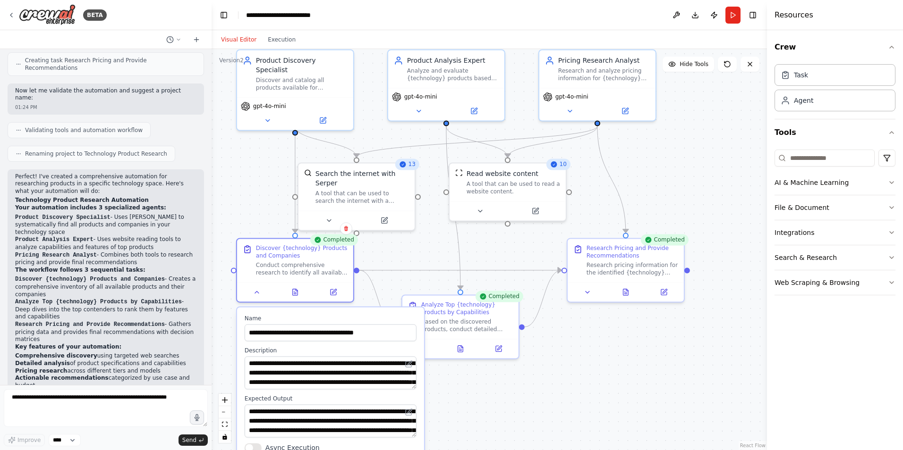
drag, startPoint x: 590, startPoint y: 425, endPoint x: 569, endPoint y: 378, distance: 51.4
click at [569, 378] on div ".deletable-edge-delete-btn { width: 20px; height: 20px; border: 0px solid #ffff…" at bounding box center [489, 249] width 555 height 401
click at [266, 115] on icon at bounding box center [267, 119] width 8 height 8
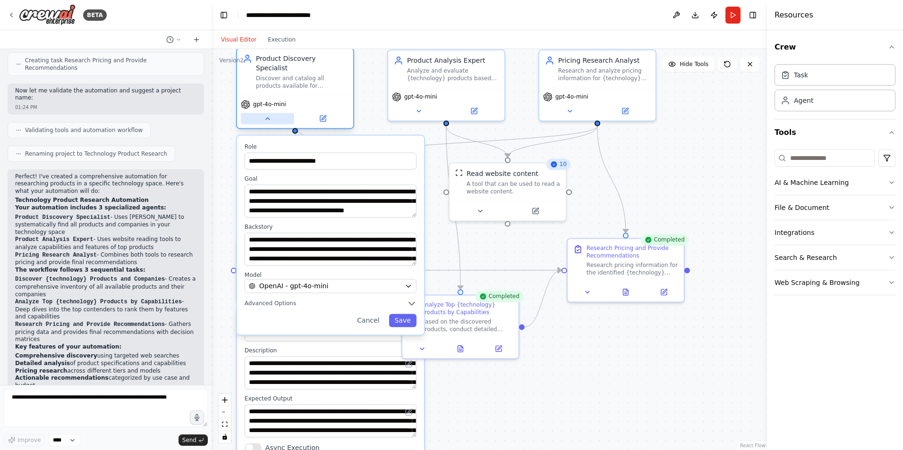
click at [266, 115] on icon at bounding box center [267, 119] width 8 height 8
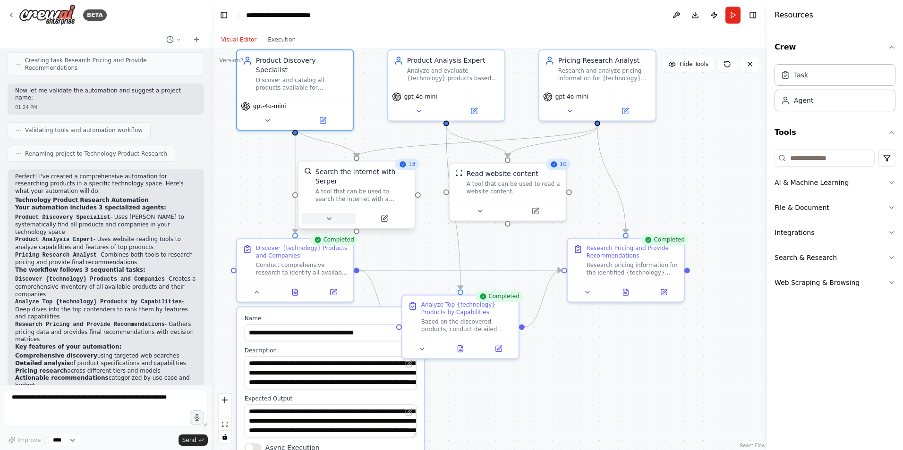
click at [331, 215] on icon at bounding box center [329, 219] width 8 height 8
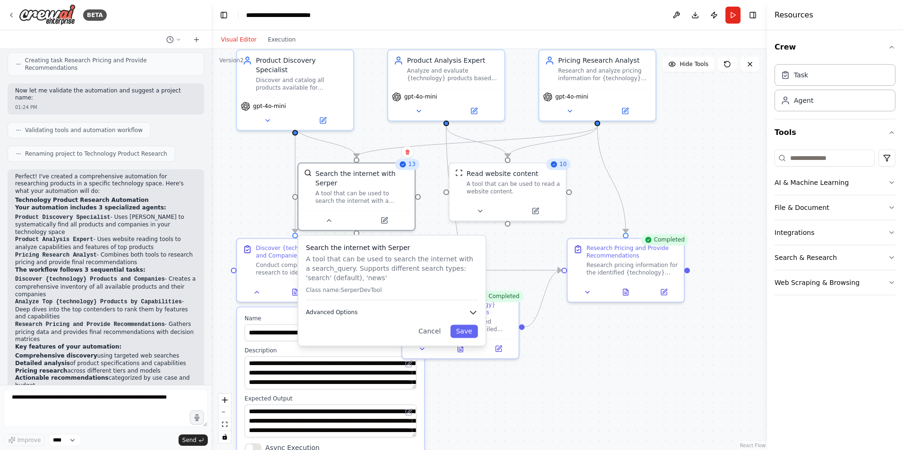
click at [469, 308] on icon "button" at bounding box center [472, 312] width 9 height 9
